Goal: Task Accomplishment & Management: Manage account settings

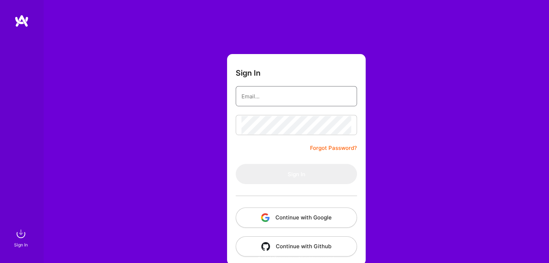
type input "[EMAIL_ADDRESS][DOMAIN_NAME]"
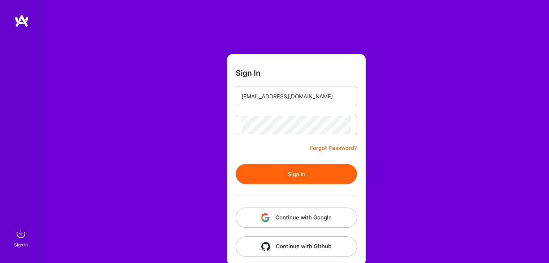
click at [304, 175] on button "Sign In" at bounding box center [296, 174] width 121 height 20
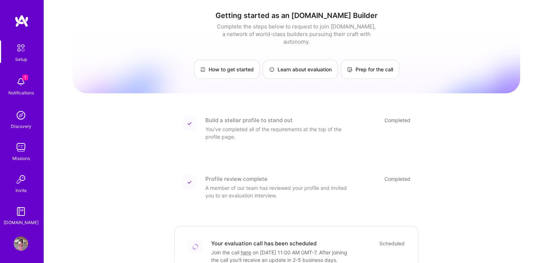
click at [22, 79] on span "1" at bounding box center [25, 78] width 6 height 6
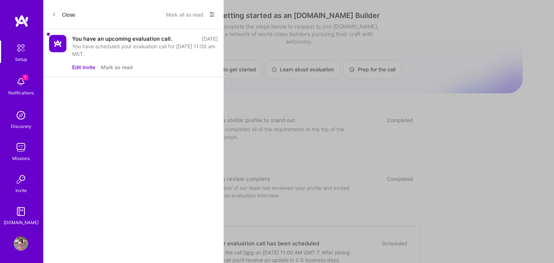
click at [86, 63] on button "Edit invite" at bounding box center [83, 67] width 23 height 8
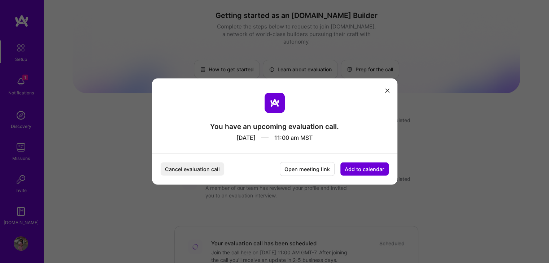
click at [388, 91] on icon "modal" at bounding box center [387, 90] width 4 height 4
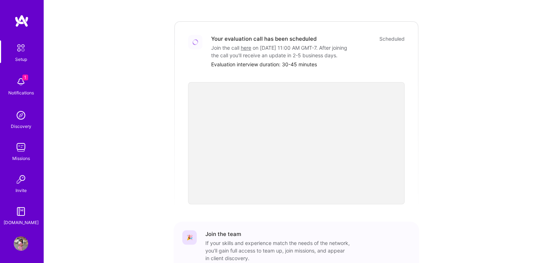
scroll to position [203, 0]
click at [22, 150] on img at bounding box center [21, 147] width 14 height 14
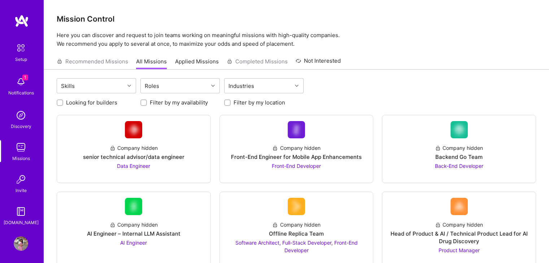
click at [18, 91] on div "Notifications" at bounding box center [21, 93] width 26 height 8
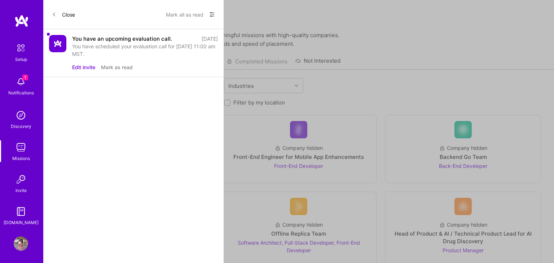
click at [122, 55] on div "You have scheduled your evaluation call for [DATE] 11:00 am MST." at bounding box center [145, 50] width 146 height 15
click at [117, 43] on div "You have scheduled your evaluation call for [DATE] 11:00 am MST." at bounding box center [145, 50] width 146 height 15
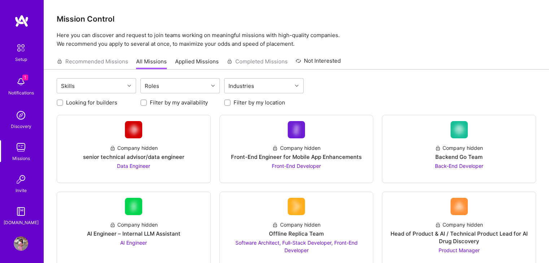
click at [17, 242] on img at bounding box center [21, 244] width 14 height 14
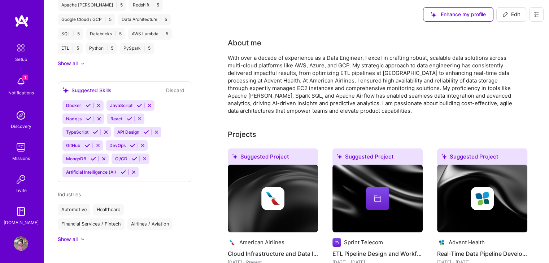
click at [17, 62] on div "Setup" at bounding box center [21, 60] width 12 height 8
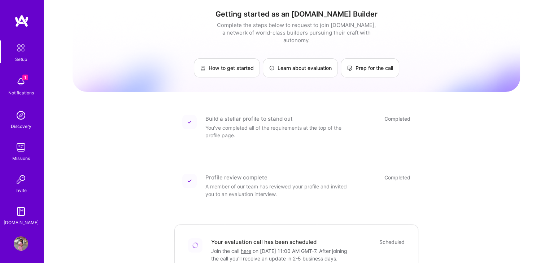
scroll to position [2, 0]
click at [364, 59] on link "Prep for the call" at bounding box center [369, 67] width 58 height 19
